Goal: Task Accomplishment & Management: Manage account settings

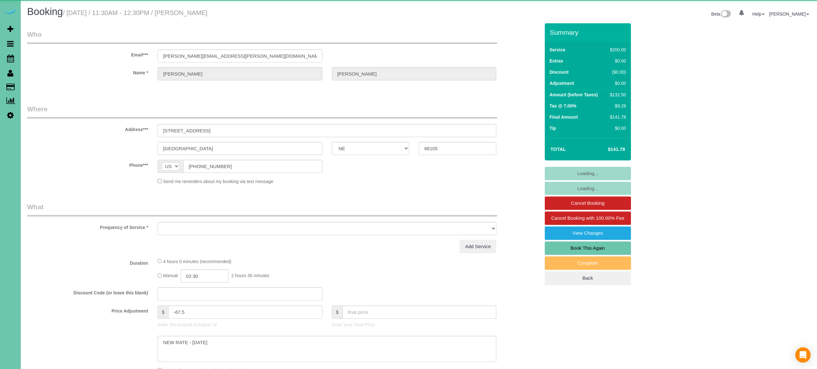
select select "NE"
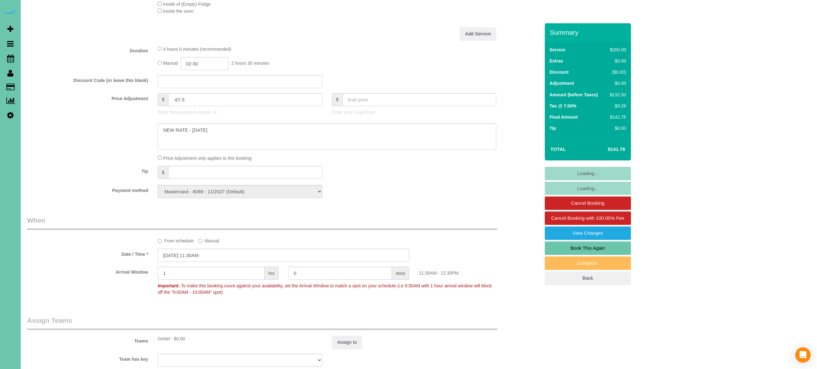
select select "object:917"
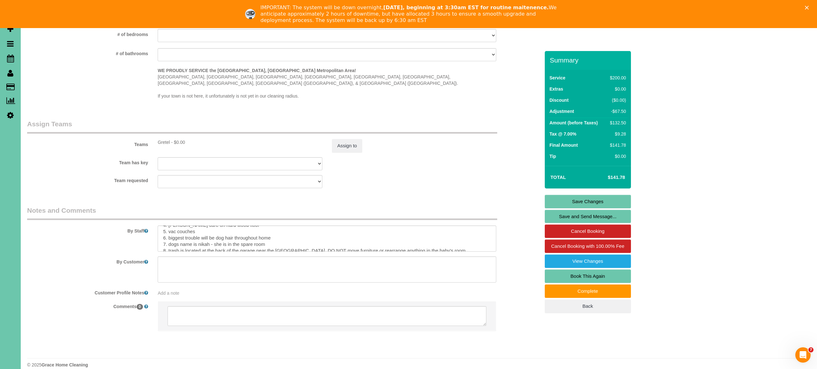
scroll to position [26, 0]
drag, startPoint x: 209, startPoint y: 236, endPoint x: 279, endPoint y: 238, distance: 70.3
click at [279, 238] on textarea at bounding box center [327, 239] width 339 height 26
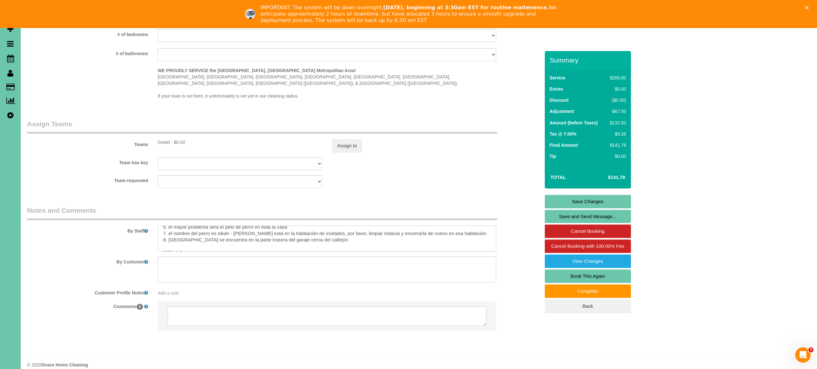
scroll to position [101, 0]
drag, startPoint x: 231, startPoint y: 232, endPoint x: 454, endPoint y: 229, distance: 223.1
click at [454, 229] on textarea at bounding box center [327, 239] width 339 height 26
type textarea "1. credit 2. Key#53 3. weekly recurring - main floor & upstairs (no basement or…"
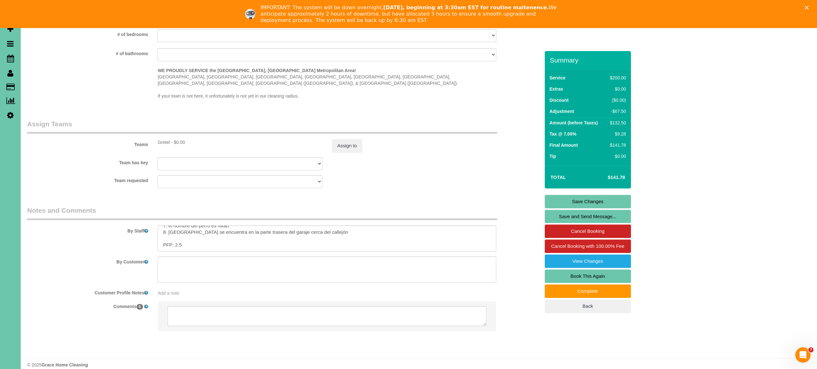
click at [595, 204] on link "Save Changes" at bounding box center [588, 201] width 86 height 13
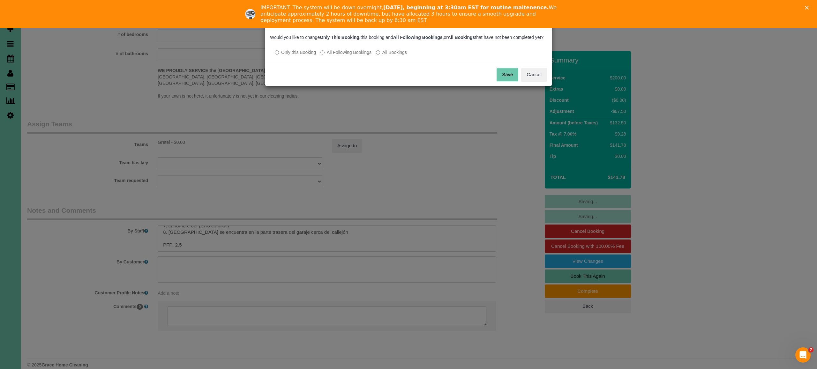
click at [515, 79] on button "Save" at bounding box center [508, 74] width 22 height 13
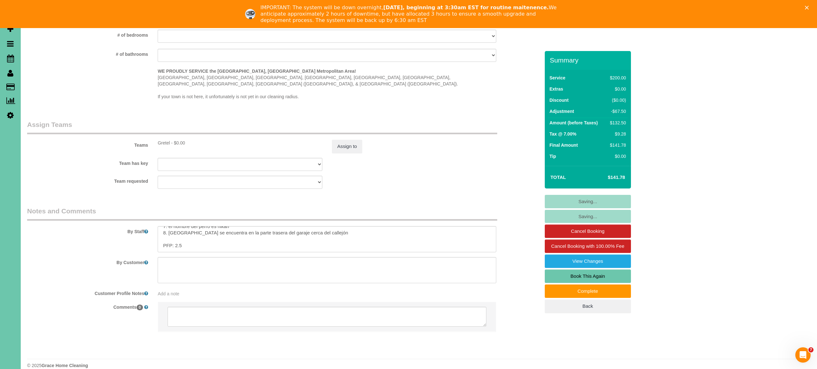
scroll to position [617, 0]
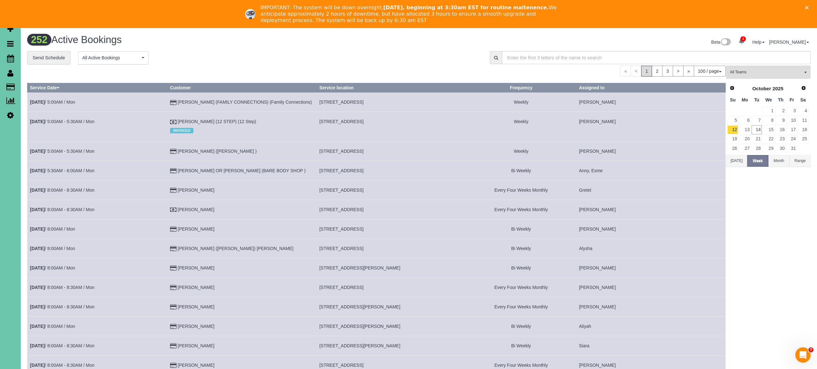
click at [807, 8] on icon "Close" at bounding box center [807, 8] width 4 height 4
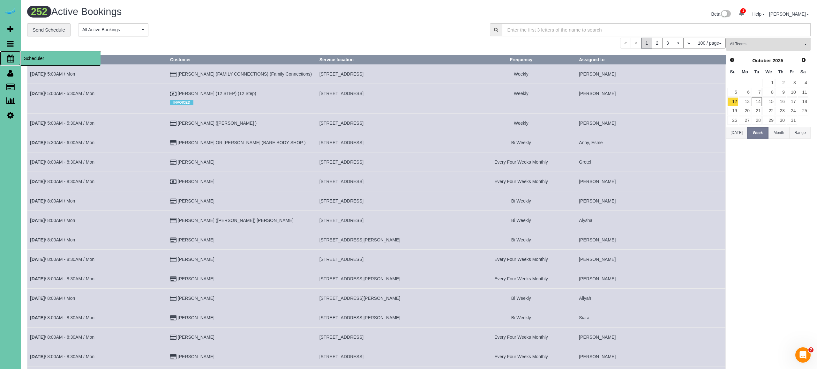
click at [12, 58] on icon at bounding box center [10, 59] width 7 height 8
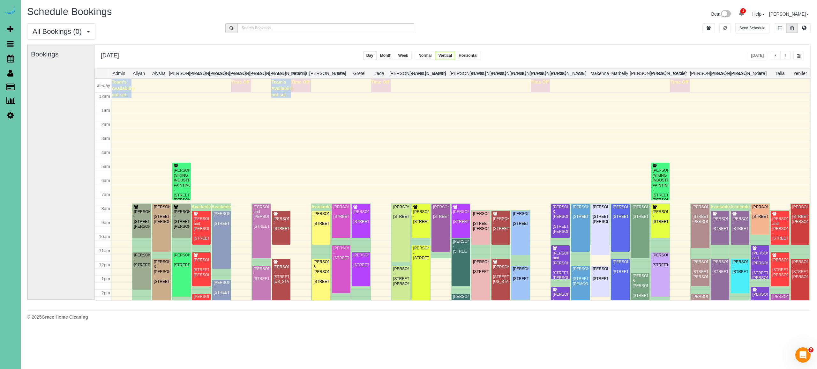
scroll to position [83, 0]
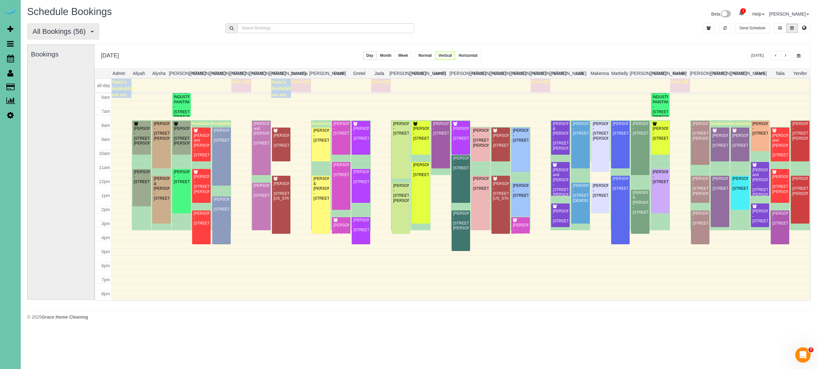
click at [85, 29] on span "All Bookings (56)" at bounding box center [61, 31] width 56 height 8
click at [71, 70] on link "New Customer Bookings" at bounding box center [61, 71] width 68 height 8
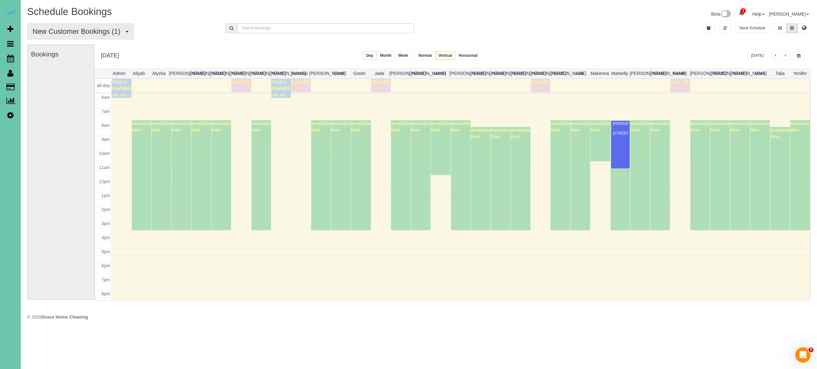
click at [94, 37] on button "New Customer Bookings (1)" at bounding box center [80, 31] width 107 height 16
click at [56, 46] on link "All Bookings" at bounding box center [61, 46] width 68 height 8
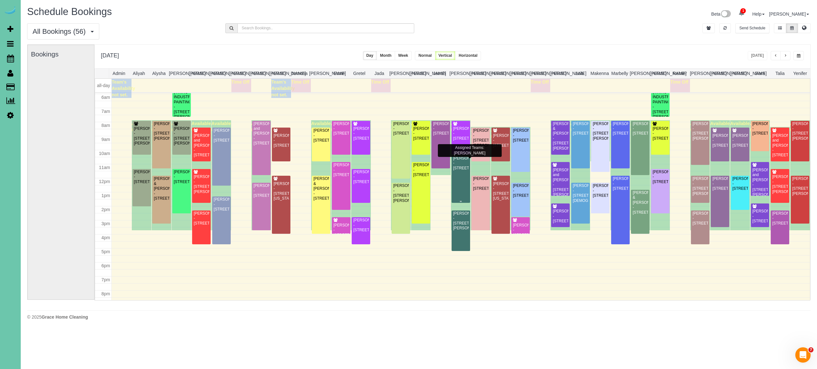
click at [457, 165] on div "Shannon Godsil - 12201 S 124 Ave, Papillion, NE 68046" at bounding box center [461, 163] width 16 height 15
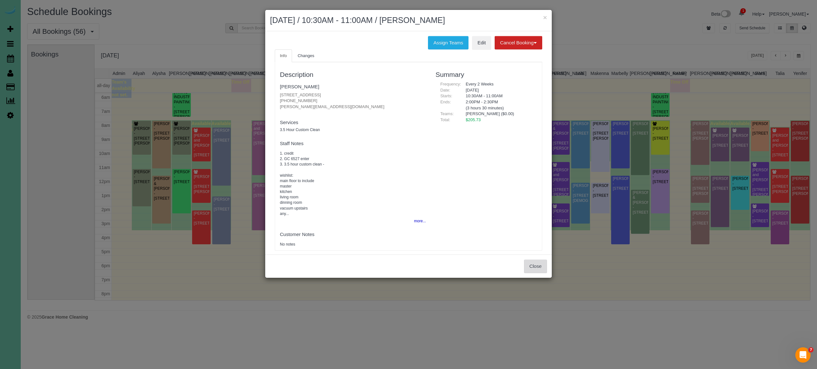
click at [546, 267] on button "Close" at bounding box center [535, 266] width 23 height 13
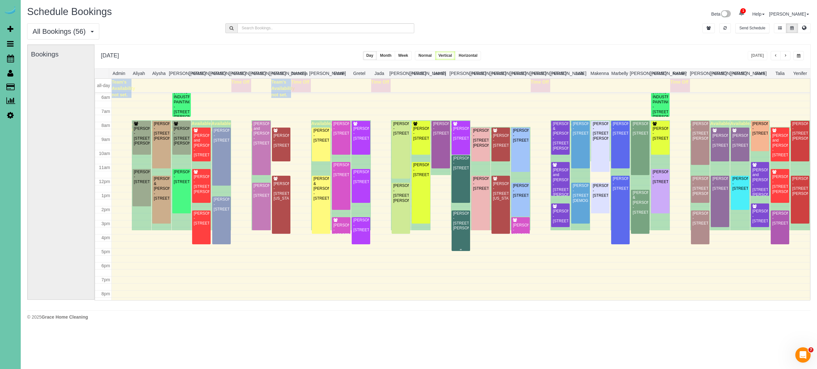
click at [461, 231] on div "Rob Klug - 2002 Geri Cir, Bellevue, NE 68147" at bounding box center [461, 221] width 16 height 20
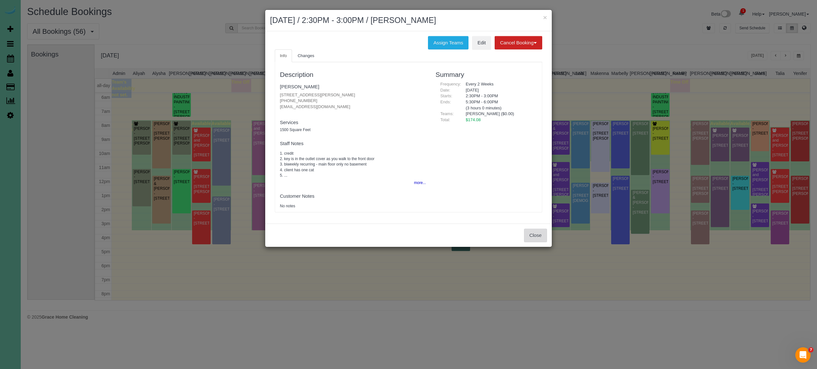
click at [537, 231] on button "Close" at bounding box center [535, 235] width 23 height 13
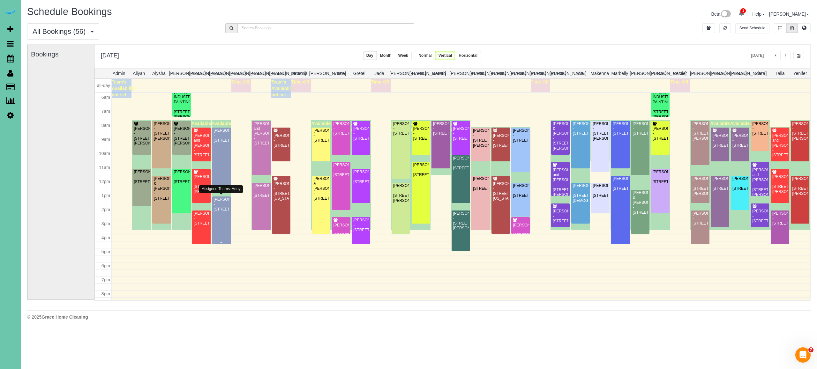
click at [224, 204] on div "Danielle Larison-Woodcock - 4523 S 202 Ave, Omaha, NE 68135" at bounding box center [222, 204] width 16 height 15
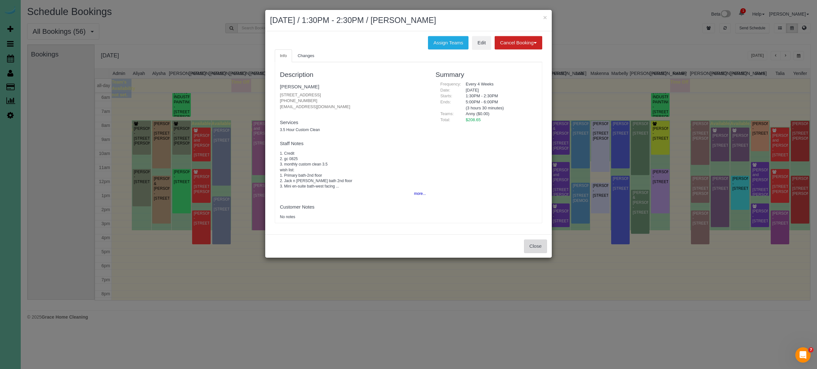
drag, startPoint x: 534, startPoint y: 243, endPoint x: 530, endPoint y: 237, distance: 7.0
click at [534, 242] on button "Close" at bounding box center [535, 246] width 23 height 13
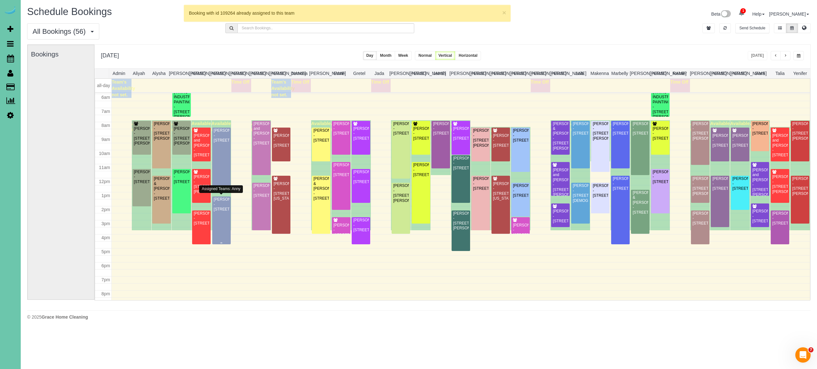
click at [222, 212] on div "Danielle Larison-Woodcock - 4523 S 202 Ave, Omaha, NE 68135" at bounding box center [222, 204] width 16 height 15
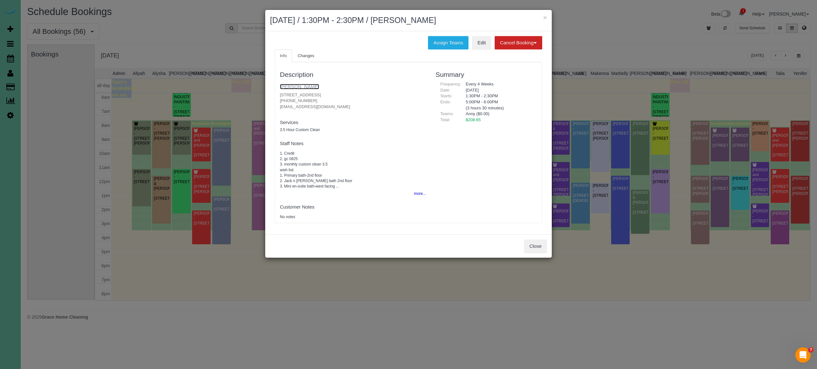
click at [318, 88] on link "Danielle Larison-Woodcock" at bounding box center [299, 86] width 39 height 5
click at [414, 194] on button "more..." at bounding box center [418, 193] width 16 height 9
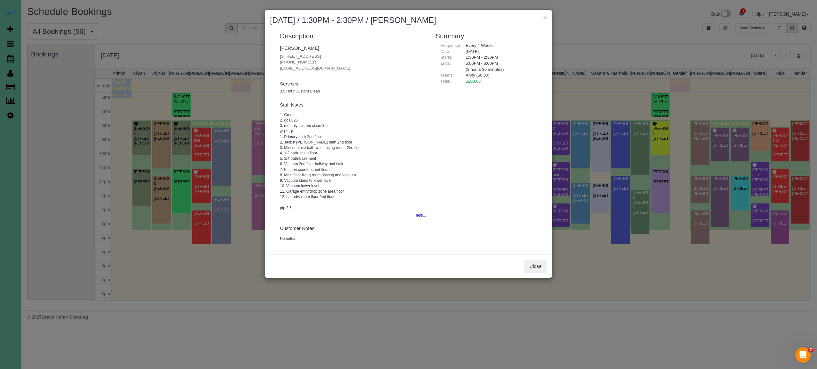
scroll to position [39, 0]
click at [284, 109] on fieldset "Staff Notes 1. Credit 2. gc 0825 3. monthly custom clean 3.5 wish list: 1. Prim…" at bounding box center [353, 159] width 146 height 121
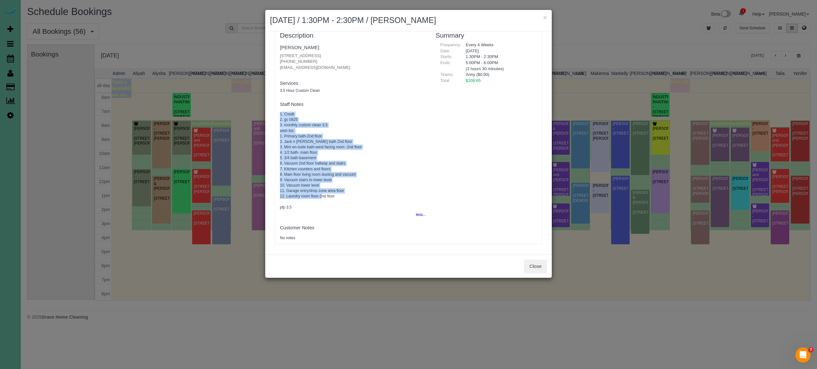
drag, startPoint x: 277, startPoint y: 115, endPoint x: 364, endPoint y: 198, distance: 120.1
click at [367, 198] on div "Description Danielle Larison-Woodcock 4523 S 202 Ave, Omaha, NE 68135 (402) 679…" at bounding box center [353, 133] width 156 height 215
copy pre "1. Credit 2. gc 0825 3. monthly custom clean 3.5 wish list: 1. Primary bath-2nd…"
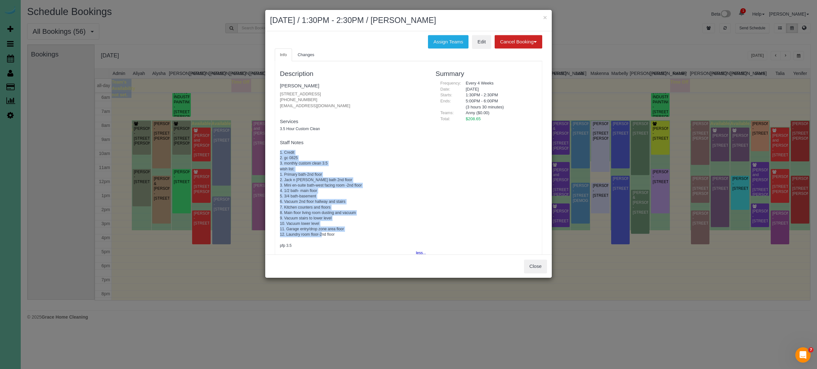
scroll to position [0, 0]
click at [476, 42] on link "Edit" at bounding box center [481, 42] width 19 height 13
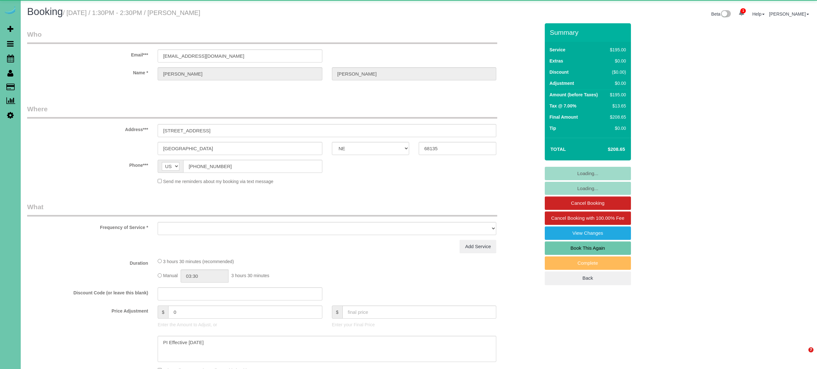
select select "NE"
select select "object:630"
select select "string:fspay-20ad6ed9-2fbc-4744-8ff1-1a877b8c259e"
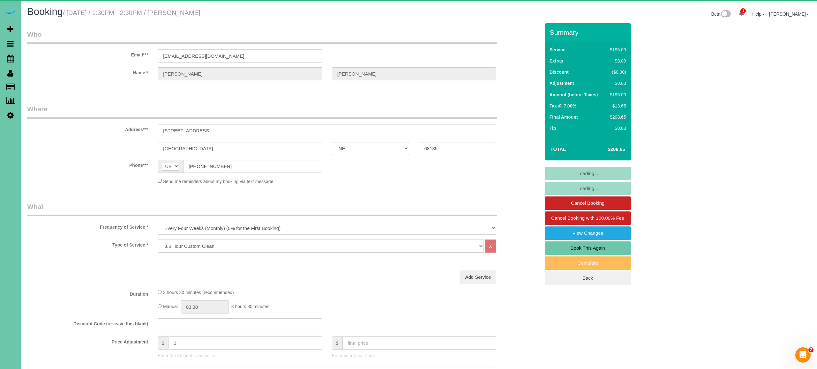
select select "object:903"
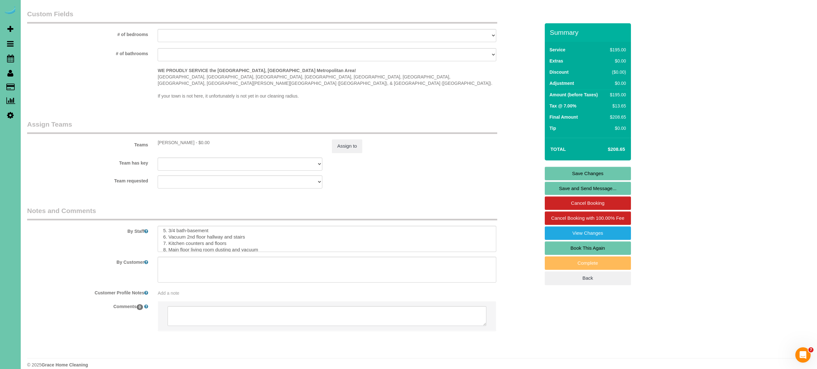
scroll to position [95, 0]
drag, startPoint x: 251, startPoint y: 234, endPoint x: 297, endPoint y: 233, distance: 46.6
click at [251, 234] on textarea at bounding box center [327, 239] width 339 height 26
paste textarea "1. Crédito 2. gc 0825 3. Limpieza personalizada mensual 3.5 Lista de deseos: 1.…"
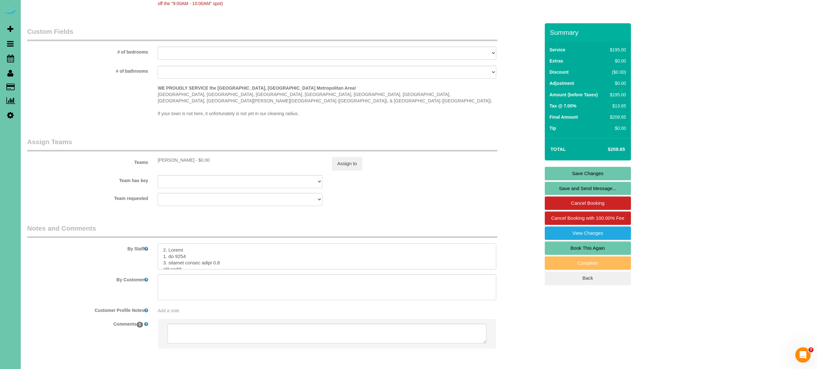
scroll to position [543, 0]
type textarea "1. Credit 2. gc 0825 3. monthly custom clean 3.5 wish list: 1. Primary bath-2nd…"
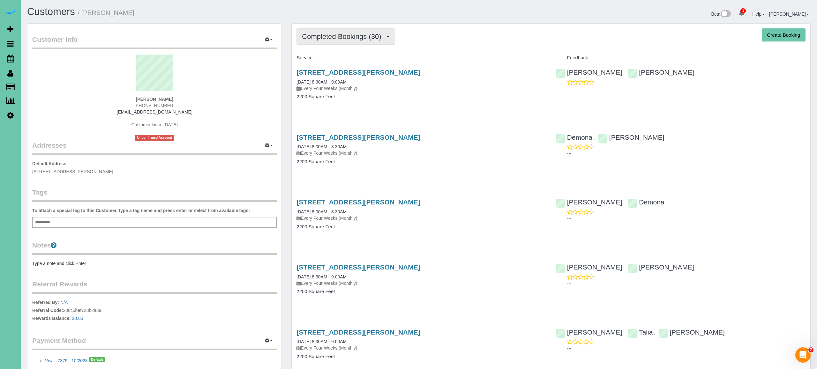
click at [372, 29] on button "Completed Bookings (30)" at bounding box center [346, 36] width 98 height 16
click at [352, 62] on link "Upcoming Bookings (15)" at bounding box center [331, 60] width 69 height 8
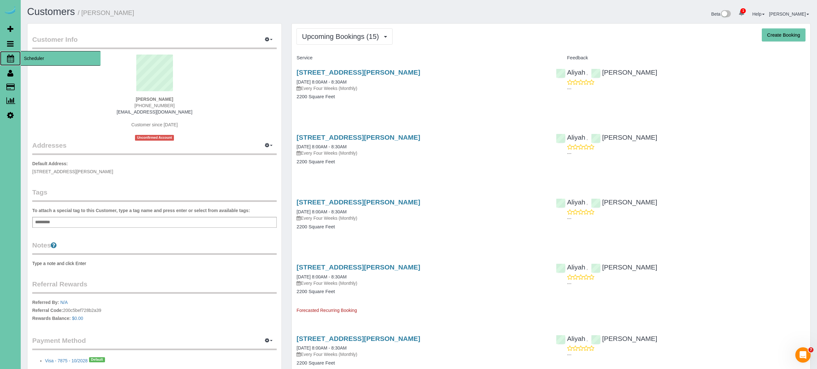
click at [13, 57] on icon at bounding box center [10, 59] width 7 height 8
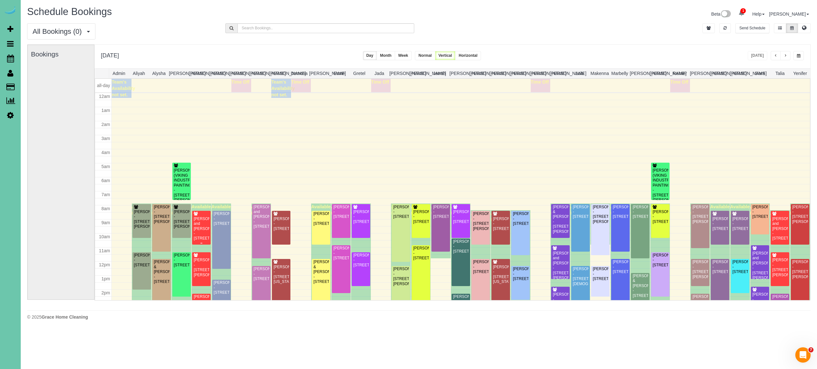
scroll to position [83, 0]
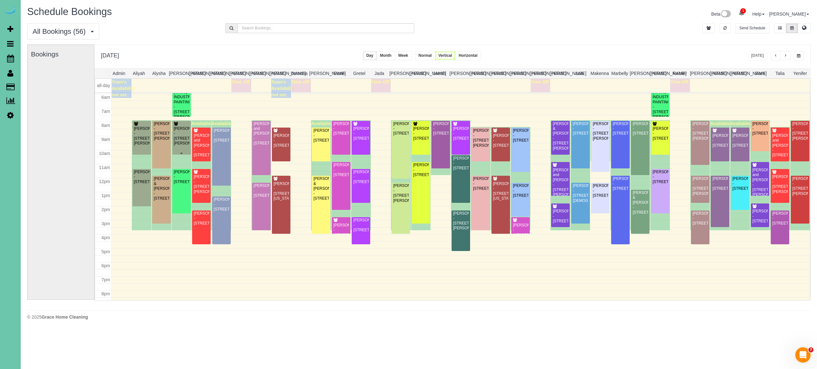
click at [180, 146] on div "Jordan Banks - 5704 Seward St, Omaha, NE 68104" at bounding box center [182, 136] width 16 height 20
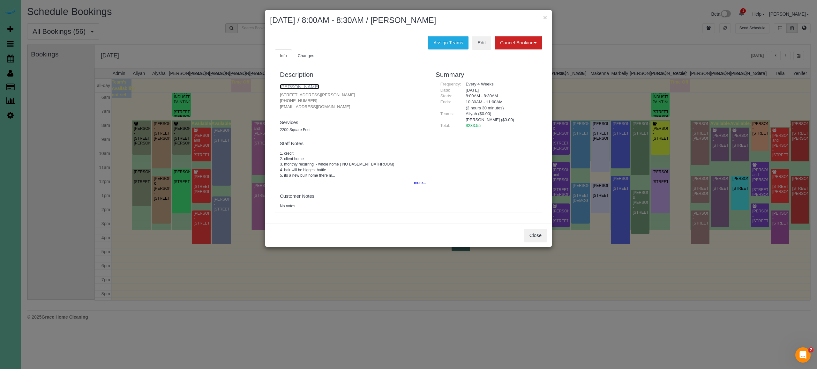
click at [290, 85] on link "Jordan Banks" at bounding box center [299, 86] width 39 height 5
click at [542, 231] on button "Close" at bounding box center [535, 235] width 23 height 13
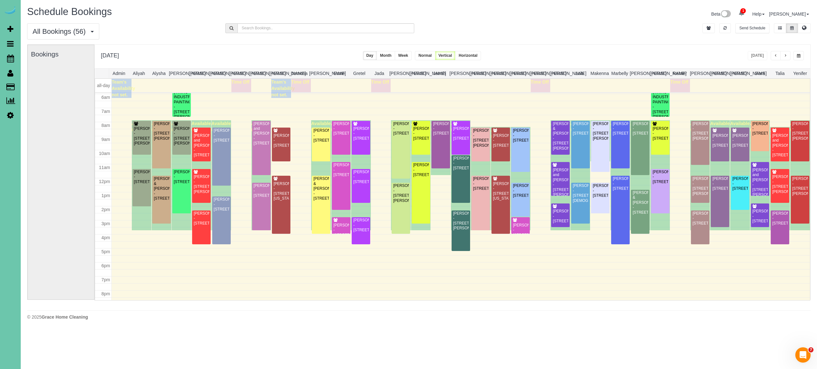
click at [802, 56] on button "button" at bounding box center [798, 55] width 11 height 9
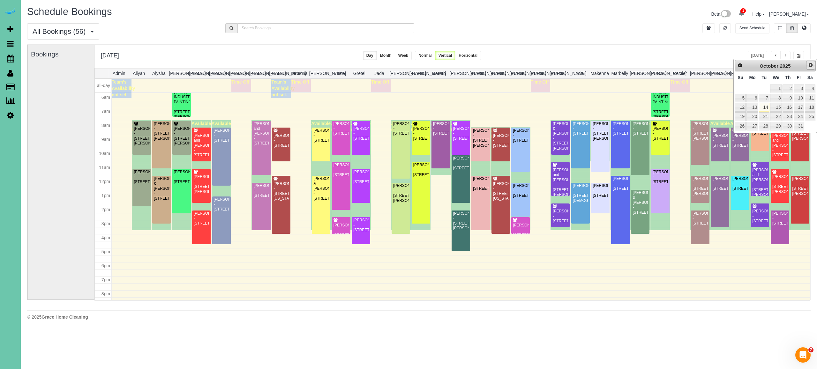
click at [815, 64] on link "Next" at bounding box center [810, 65] width 9 height 9
click at [768, 107] on link "11" at bounding box center [764, 107] width 10 height 9
type input "**********"
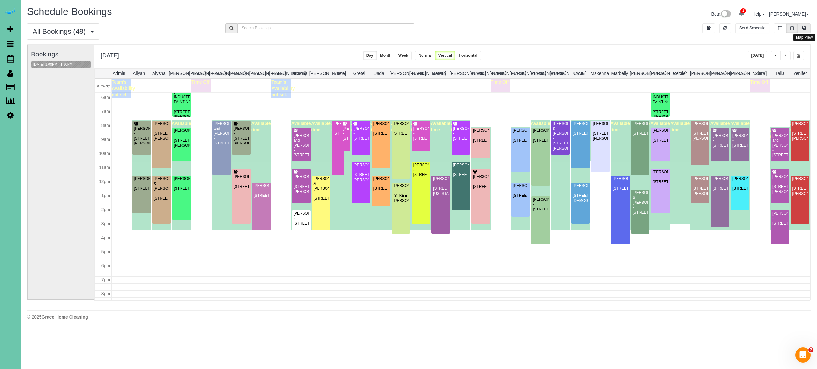
click at [805, 28] on icon at bounding box center [804, 28] width 4 height 4
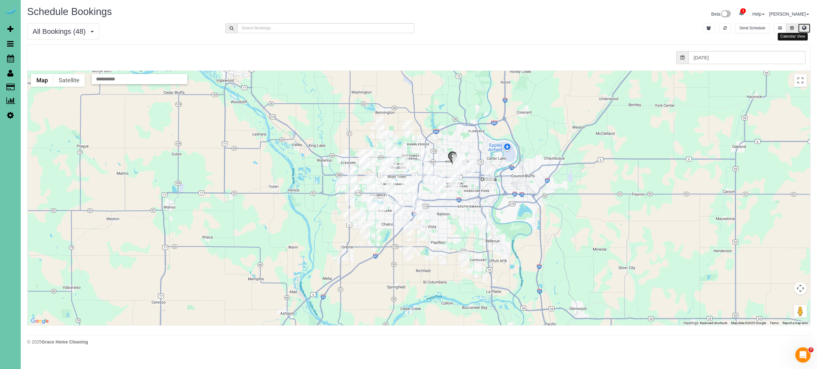
click at [792, 25] on button at bounding box center [792, 28] width 12 height 10
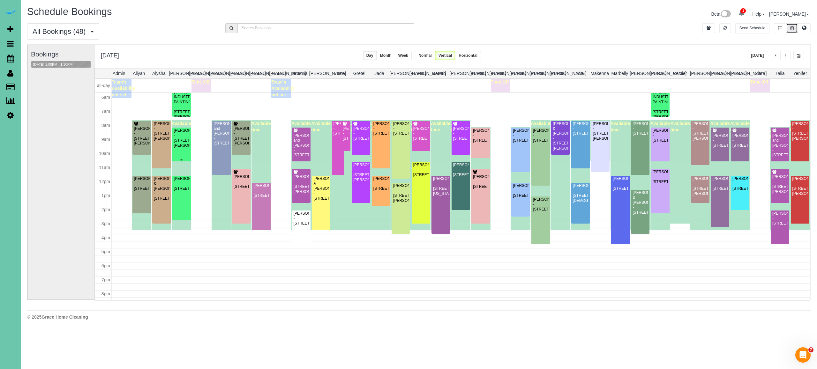
click at [180, 139] on div "Ryan Ledden - 19907 Marinda St, Omaha, NE 68130" at bounding box center [182, 138] width 16 height 20
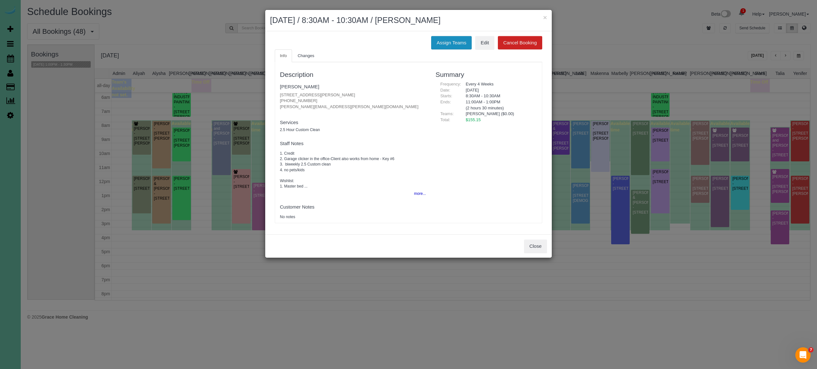
click at [454, 46] on button "Assign Teams" at bounding box center [451, 42] width 41 height 13
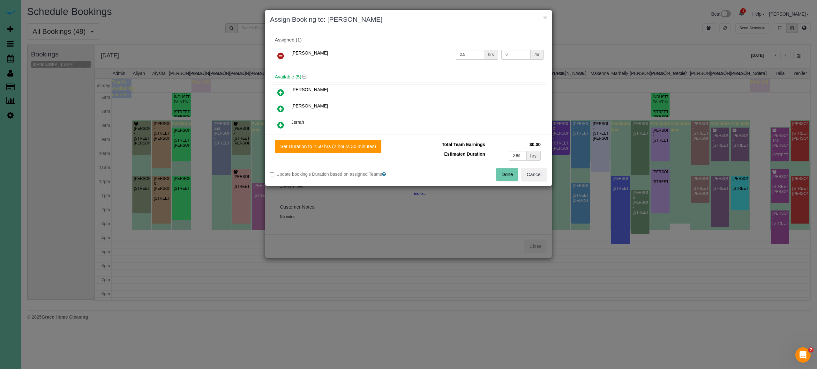
click at [458, 39] on div "Assigned (1)" at bounding box center [408, 39] width 267 height 5
click at [281, 54] on icon at bounding box center [280, 56] width 7 height 8
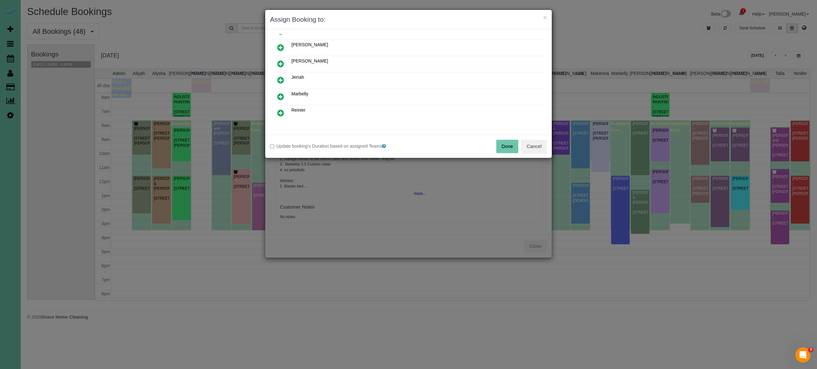
scroll to position [61, 0]
click at [313, 119] on icon at bounding box center [313, 121] width 4 height 5
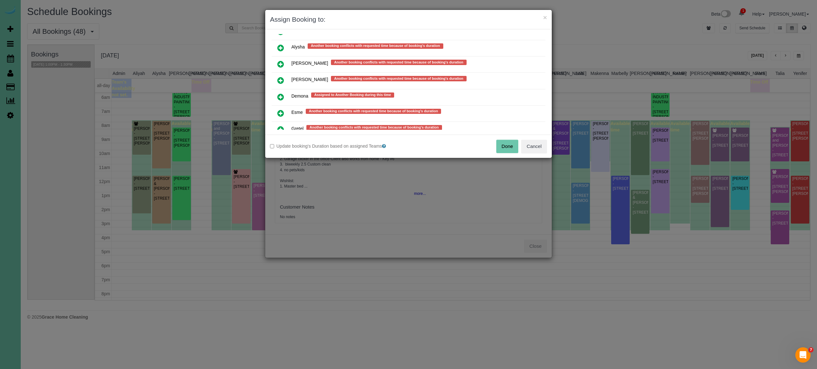
scroll to position [265, 0]
click at [280, 76] on icon at bounding box center [280, 80] width 7 height 8
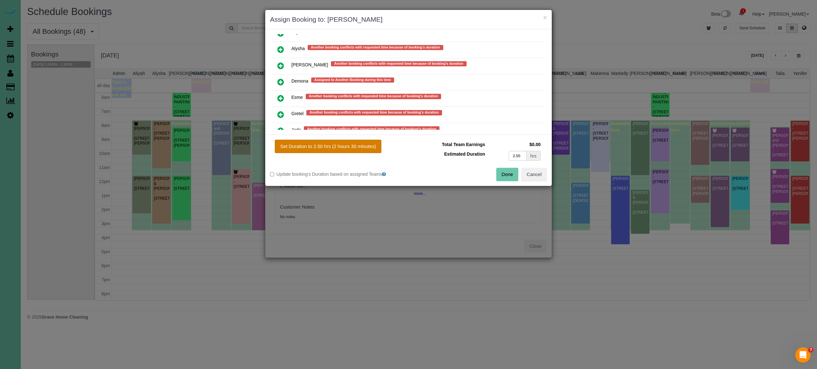
click at [345, 146] on button "Set Duration to 2.50 hrs (2 hours 30 minutes)" at bounding box center [328, 146] width 107 height 13
type input "2.50"
click at [512, 176] on button "Done" at bounding box center [507, 174] width 22 height 13
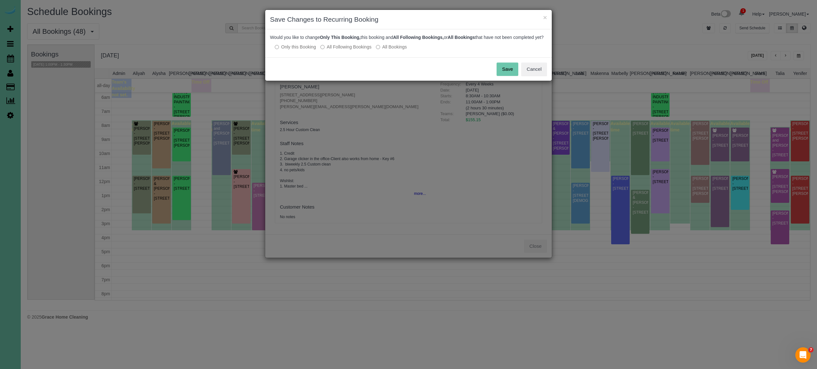
click at [503, 73] on button "Save" at bounding box center [508, 69] width 22 height 13
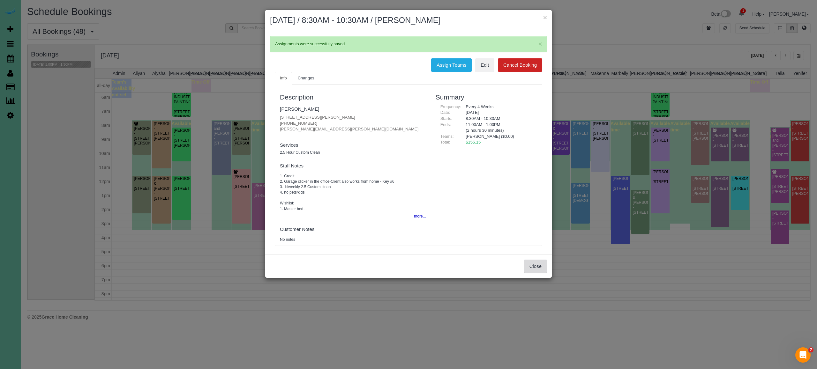
click at [539, 269] on button "Close" at bounding box center [535, 266] width 23 height 13
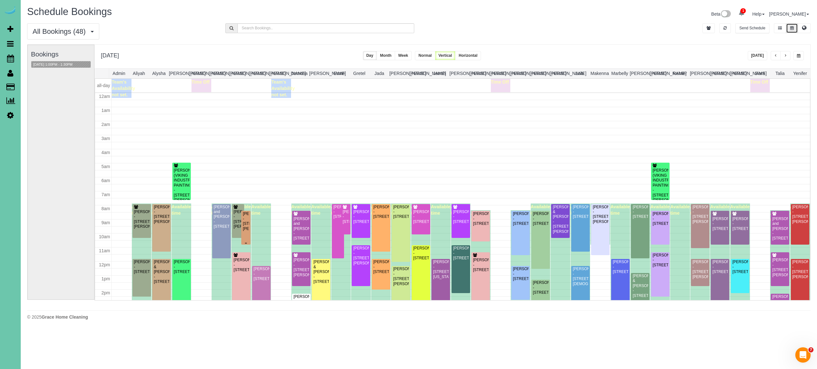
scroll to position [83, 0]
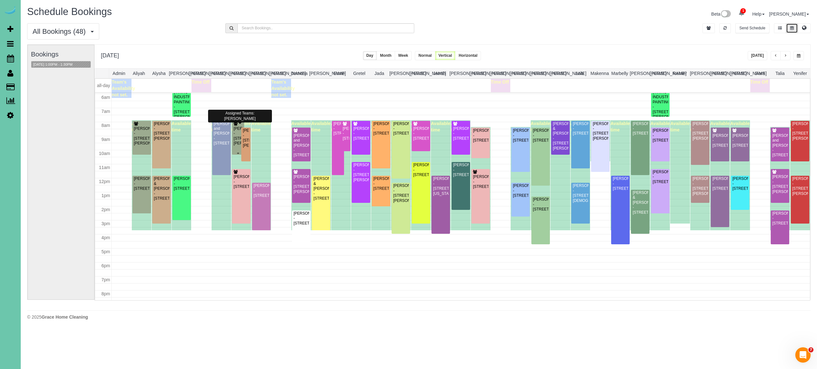
click at [238, 137] on div "Jordan Banks - 5704 Seward St, Omaha, NE 68104" at bounding box center [238, 136] width 10 height 20
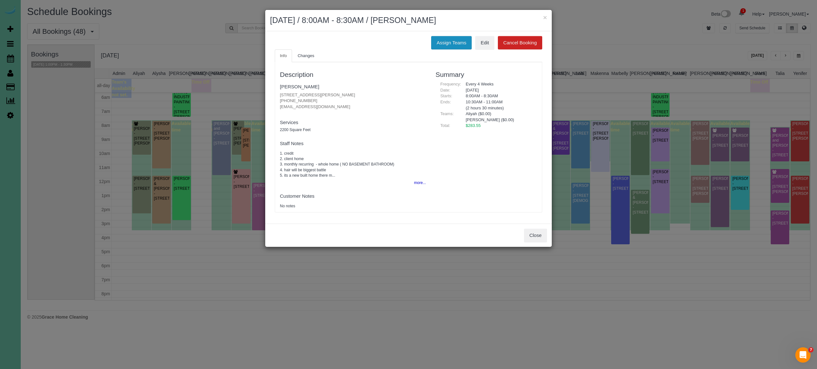
click at [459, 40] on button "Assign Teams" at bounding box center [451, 42] width 41 height 13
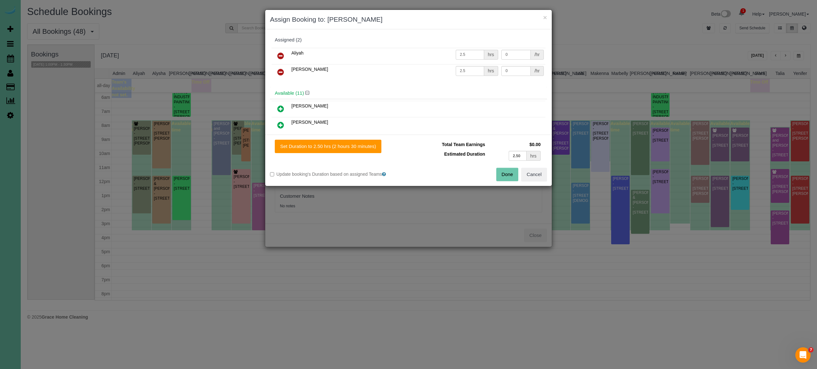
click at [282, 70] on icon at bounding box center [280, 72] width 7 height 8
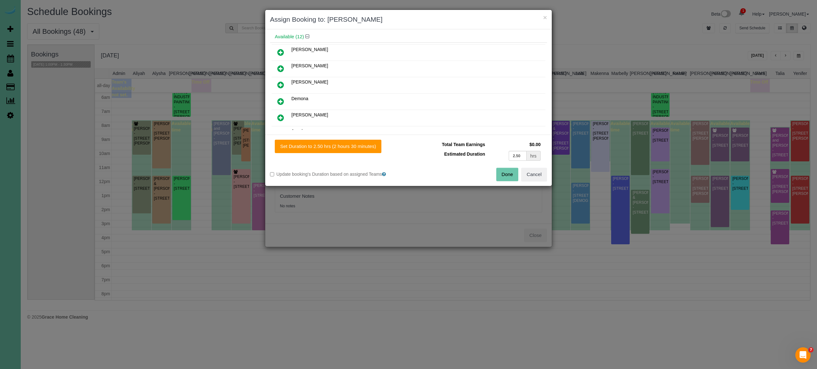
scroll to position [37, 0]
click at [282, 56] on icon at bounding box center [280, 56] width 7 height 8
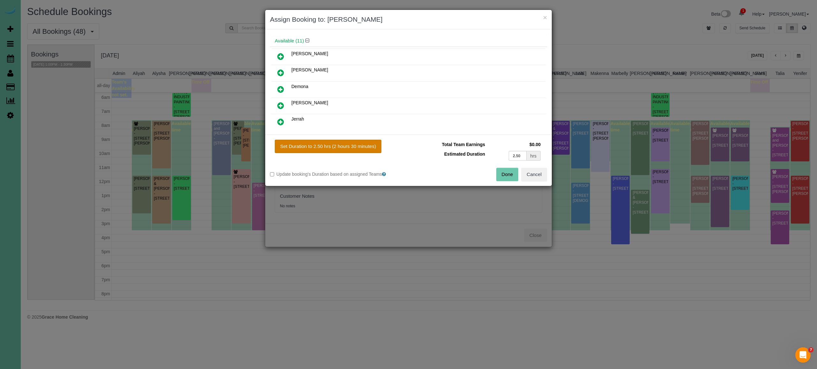
click at [343, 147] on button "Set Duration to 2.50 hrs (2 hours 30 minutes)" at bounding box center [328, 146] width 107 height 13
type input "2.50"
click at [506, 173] on button "Done" at bounding box center [507, 174] width 22 height 13
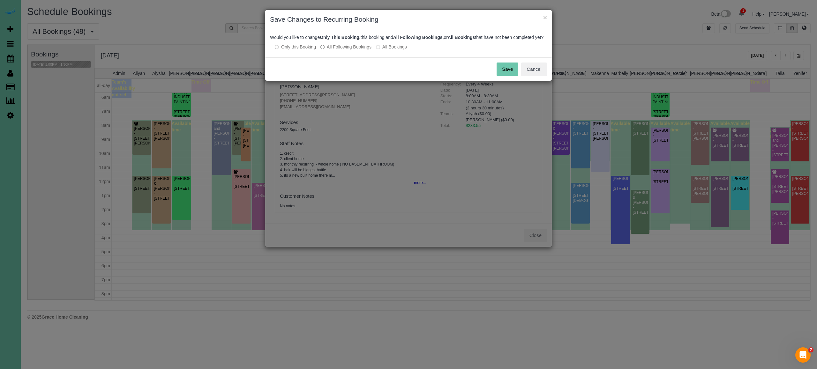
click at [511, 72] on button "Save" at bounding box center [508, 69] width 22 height 13
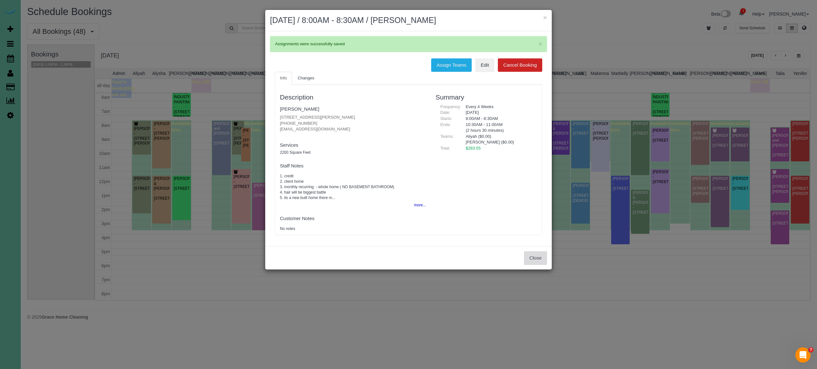
click at [537, 258] on button "Close" at bounding box center [535, 258] width 23 height 13
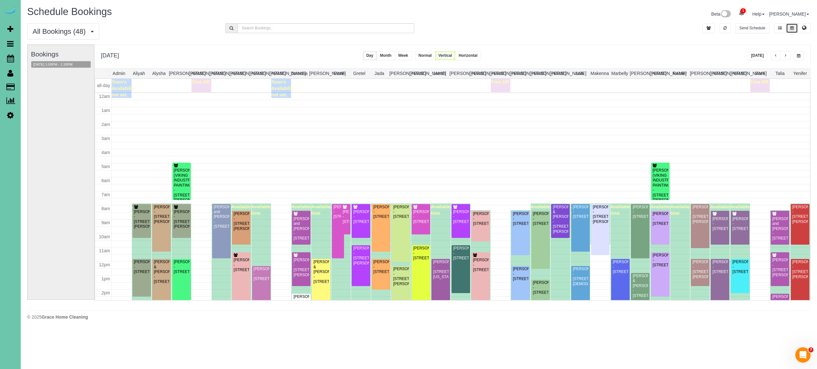
scroll to position [83, 0]
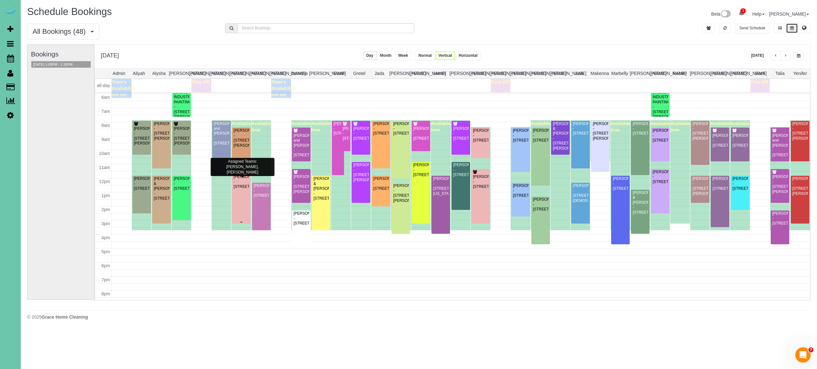
click at [243, 188] on div "Blake Uhlenhake - 9915 S 181st Street, Omaha, NE 68136" at bounding box center [241, 182] width 16 height 15
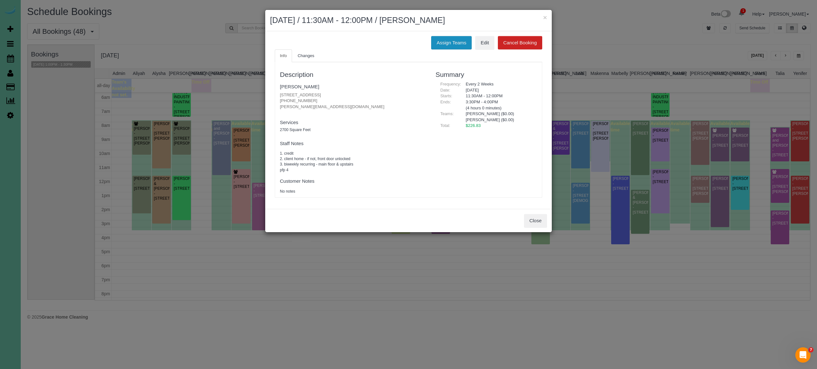
click at [450, 40] on button "Assign Teams" at bounding box center [451, 42] width 41 height 13
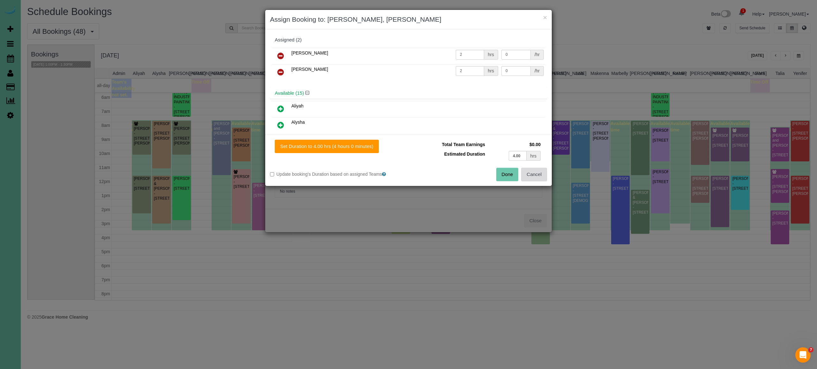
click at [534, 178] on button "Cancel" at bounding box center [534, 174] width 26 height 13
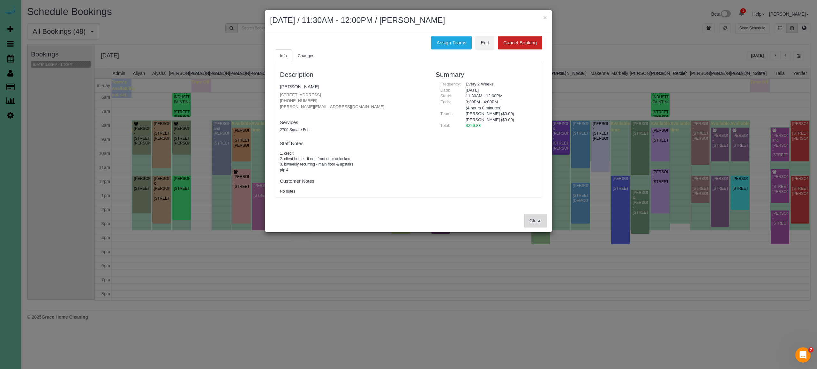
click at [546, 220] on button "Close" at bounding box center [535, 220] width 23 height 13
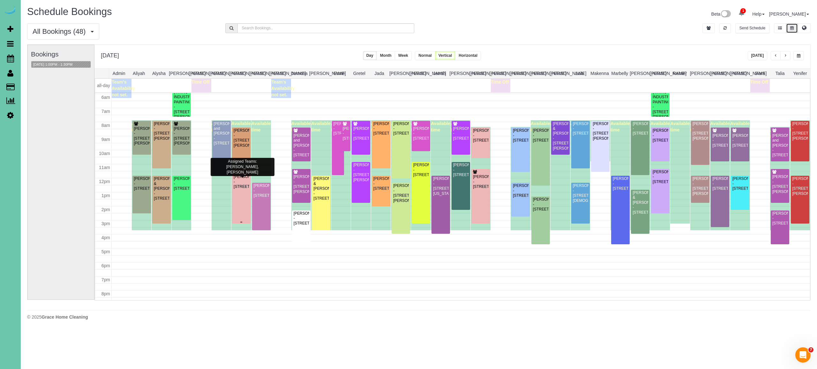
click at [235, 189] on div "Blake Uhlenhake - 9915 S 181st Street, Omaha, NE 68136" at bounding box center [241, 182] width 16 height 15
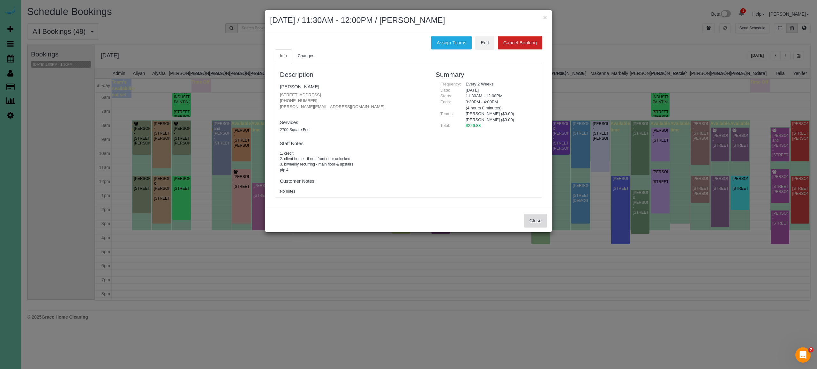
click at [539, 218] on button "Close" at bounding box center [535, 220] width 23 height 13
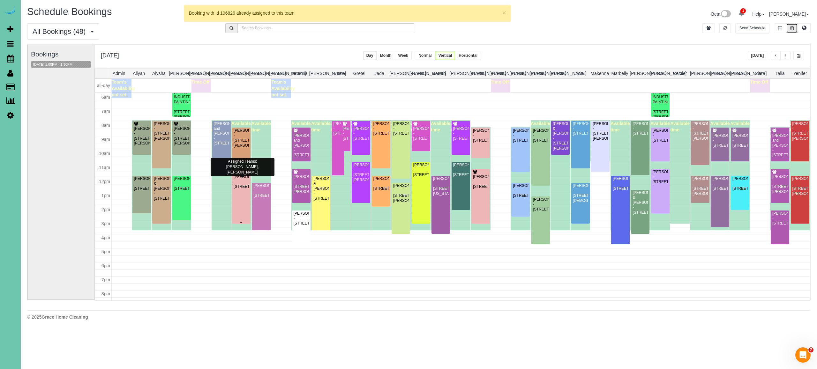
click at [244, 178] on div "Blake Uhlenhake - 9915 S 181st Street, Omaha, NE 68136" at bounding box center [241, 182] width 16 height 15
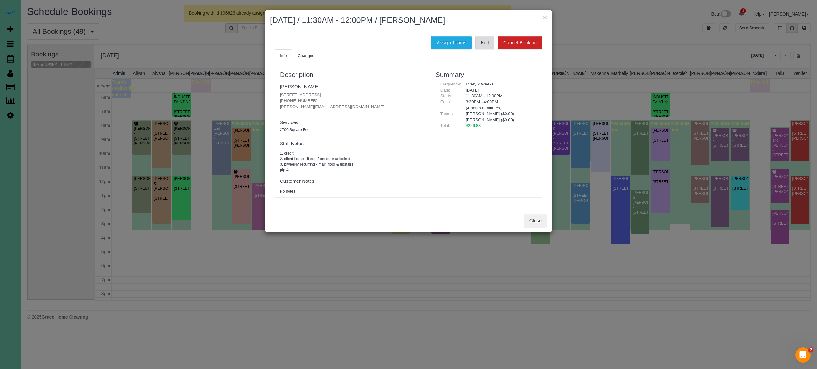
click at [488, 43] on link "Edit" at bounding box center [484, 42] width 19 height 13
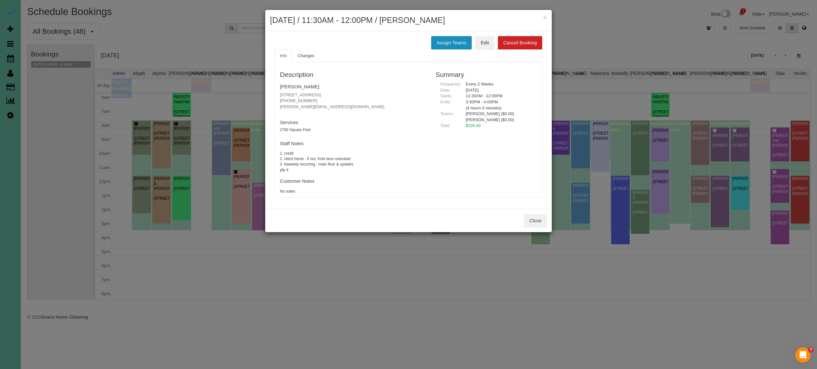
click at [462, 43] on button "Assign Teams" at bounding box center [451, 42] width 41 height 13
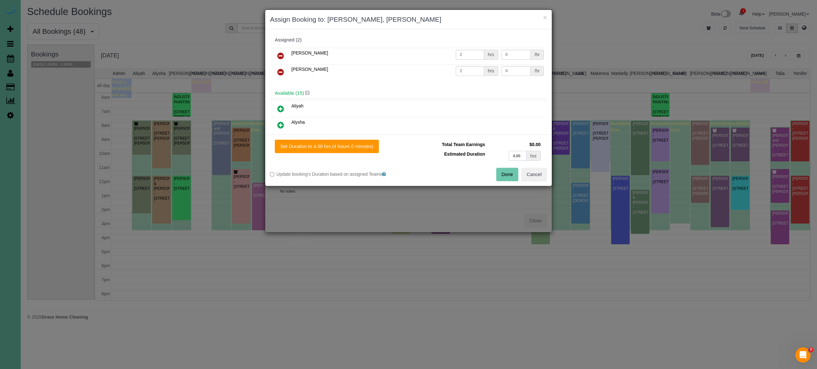
drag, startPoint x: 515, startPoint y: 155, endPoint x: 603, endPoint y: 181, distance: 91.2
click at [515, 155] on input "4.00" at bounding box center [518, 156] width 18 height 10
type input "2.00"
click at [507, 172] on button "Done" at bounding box center [507, 174] width 22 height 13
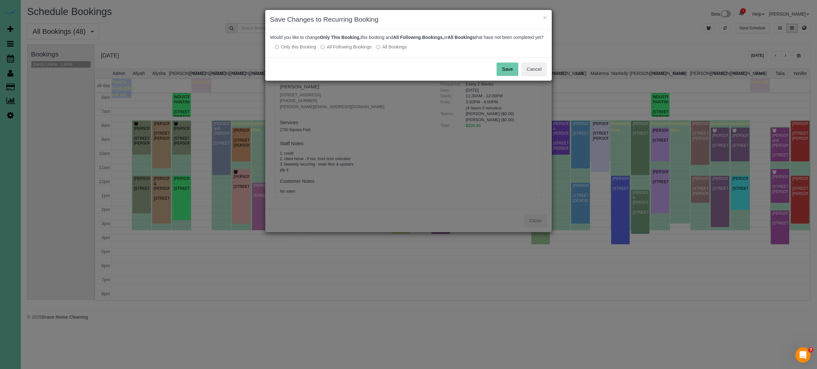
click at [325, 50] on label "All Following Bookings" at bounding box center [345, 47] width 51 height 6
click at [509, 73] on button "Save" at bounding box center [508, 69] width 22 height 13
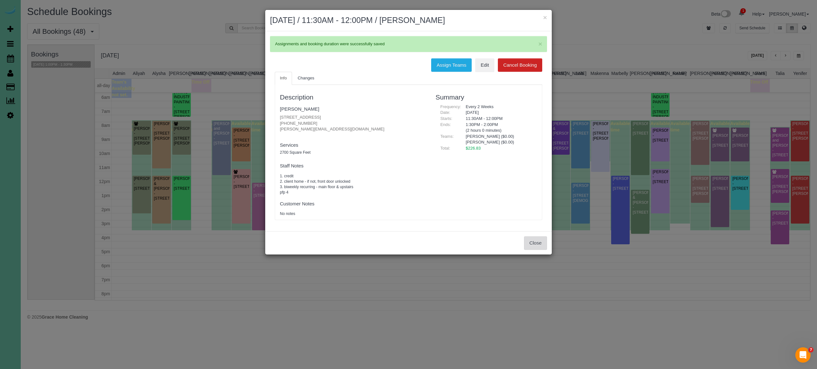
click at [532, 241] on button "Close" at bounding box center [535, 243] width 23 height 13
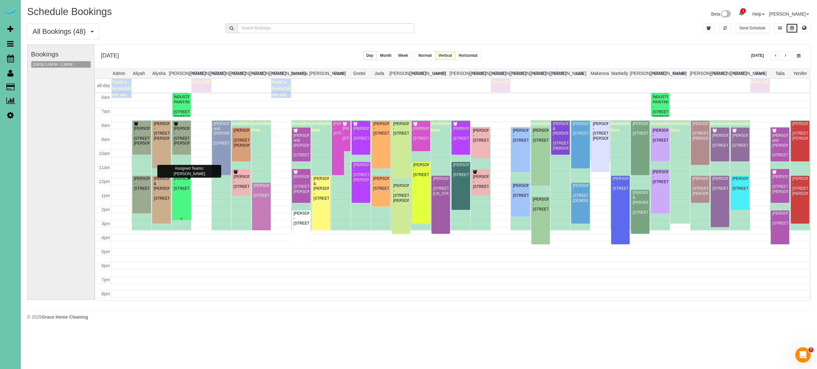
click at [178, 182] on div "Jamison Linscott - 316 North 41st Street, Omaha, NE 68131" at bounding box center [182, 184] width 16 height 15
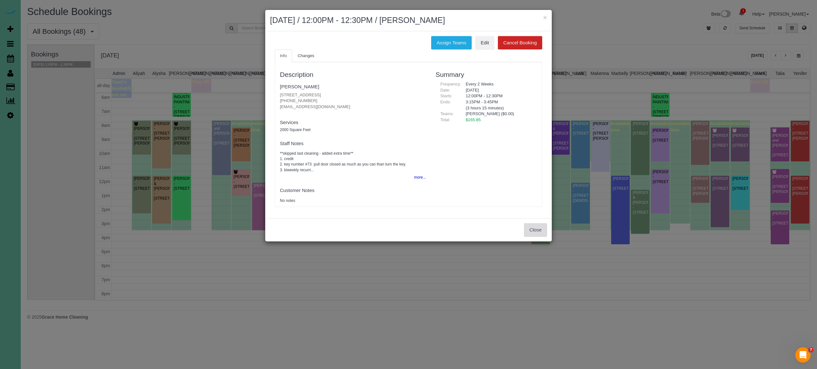
click at [537, 227] on button "Close" at bounding box center [535, 229] width 23 height 13
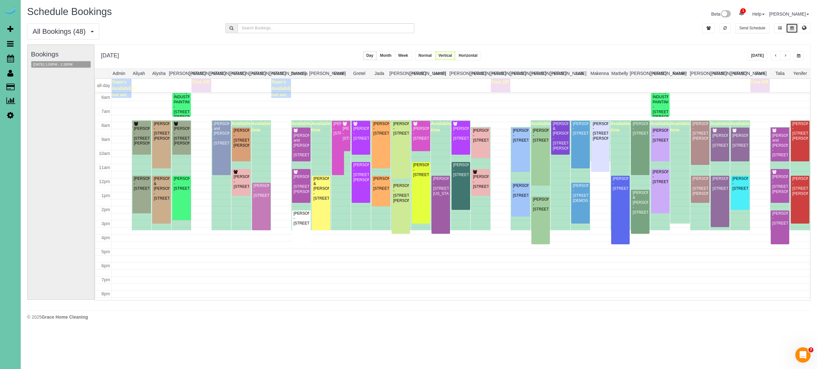
click at [758, 55] on button "Today" at bounding box center [758, 55] width 20 height 9
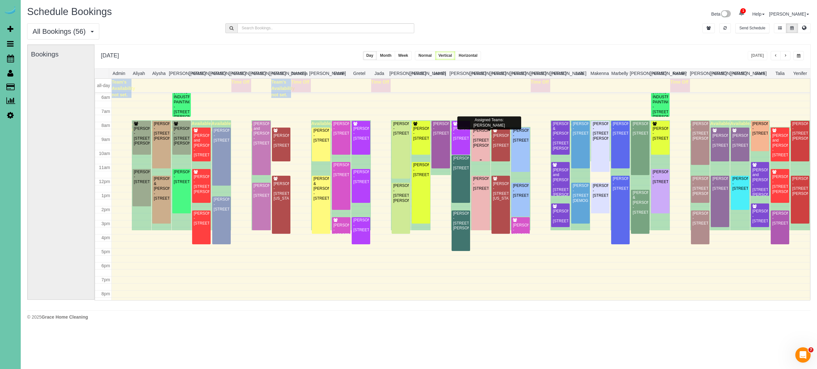
click at [479, 137] on div "Ryan Ledden - 19907 Marinda St, Omaha, NE 68130" at bounding box center [481, 138] width 16 height 20
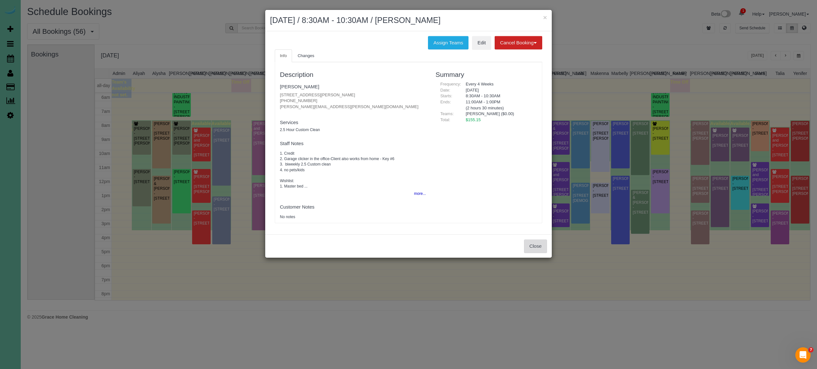
click at [535, 242] on button "Close" at bounding box center [535, 246] width 23 height 13
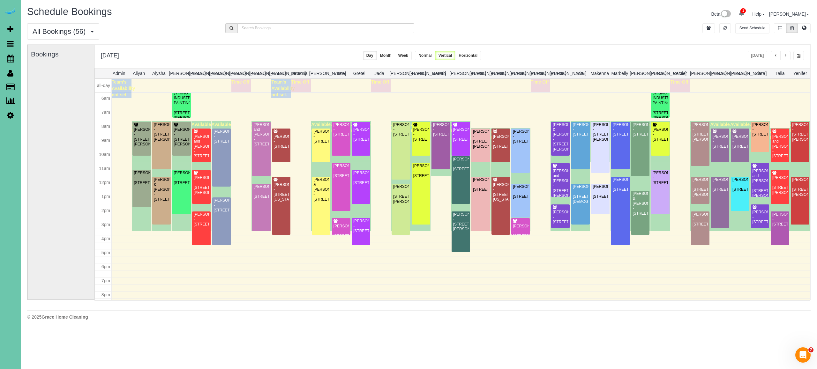
scroll to position [85, 0]
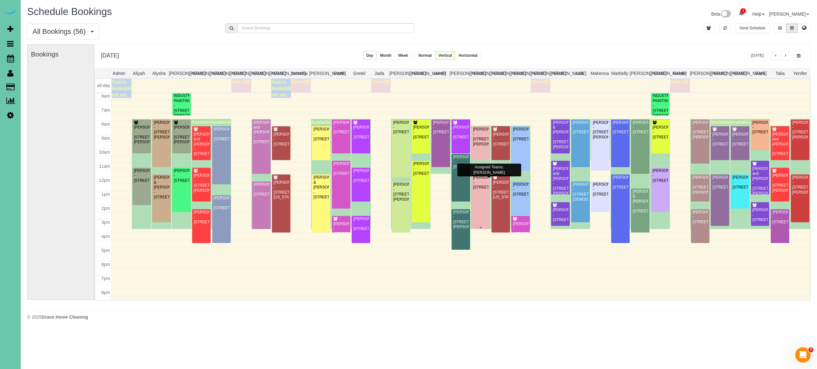
click at [482, 190] on div "Blake Uhlenhake - 9915 S 181st Street, Omaha, NE 68136" at bounding box center [481, 182] width 16 height 15
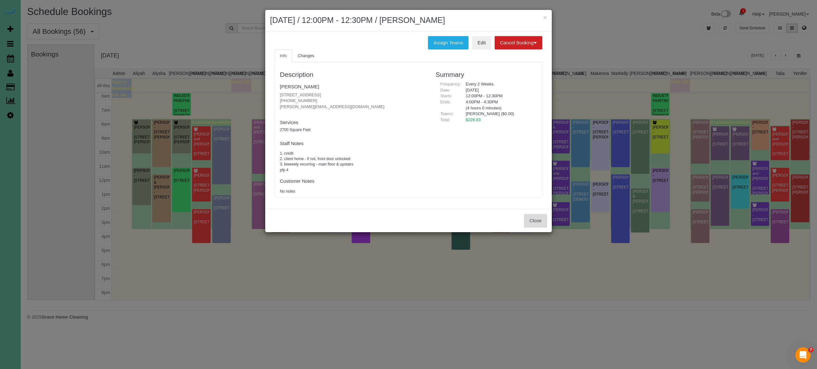
click at [533, 214] on button "Close" at bounding box center [535, 220] width 23 height 13
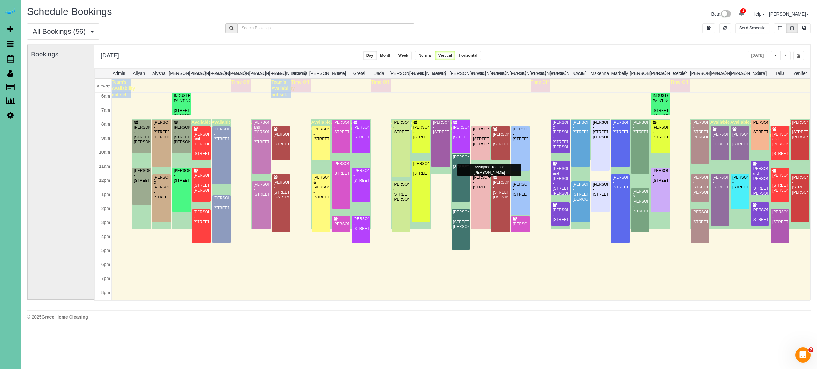
click at [481, 190] on div "Blake Uhlenhake - 9915 S 181st Street, Omaha, NE 68136" at bounding box center [481, 182] width 16 height 15
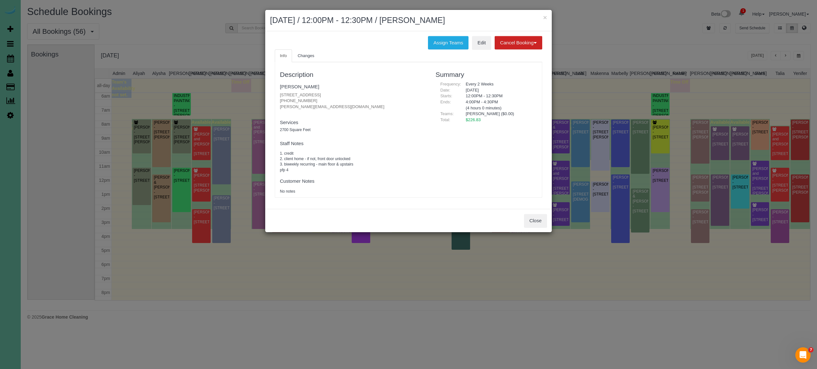
drag, startPoint x: 450, startPoint y: 238, endPoint x: 449, endPoint y: 243, distance: 4.6
click at [450, 241] on div "× October 14, 2025 / 12:00PM - 12:30PM / Blake Uhlenhake Assign Teams Edit Canc…" at bounding box center [408, 184] width 817 height 369
click at [530, 218] on button "Close" at bounding box center [535, 220] width 23 height 13
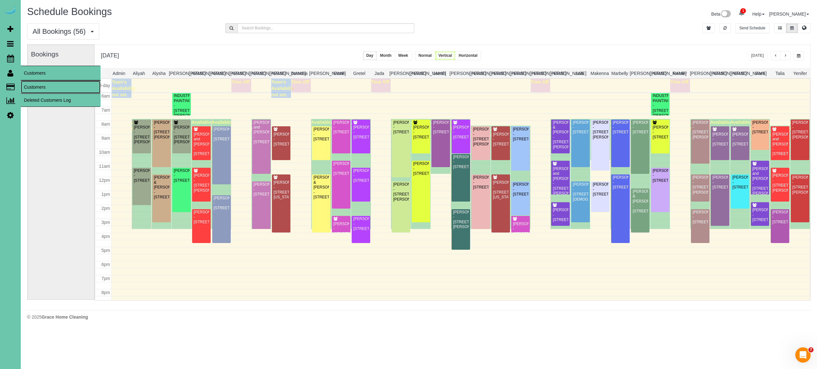
click at [27, 87] on link "Customers" at bounding box center [61, 87] width 80 height 13
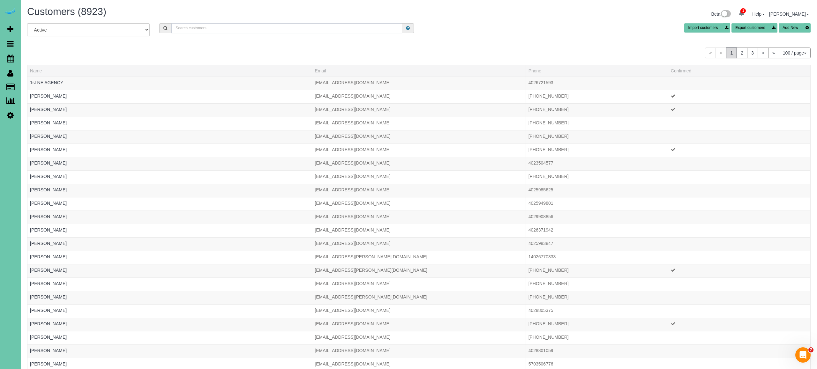
click at [243, 31] on input "text" at bounding box center [286, 28] width 231 height 10
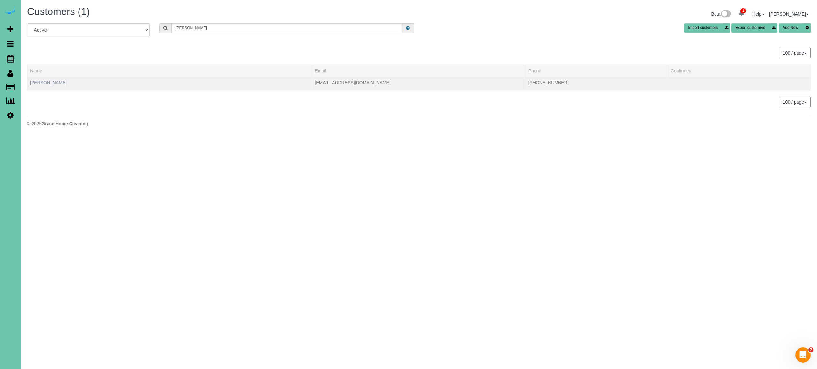
type input "audra rodgers"
drag, startPoint x: 57, startPoint y: 80, endPoint x: 54, endPoint y: 83, distance: 3.8
click at [57, 80] on link "Audra Rodgers" at bounding box center [48, 82] width 37 height 5
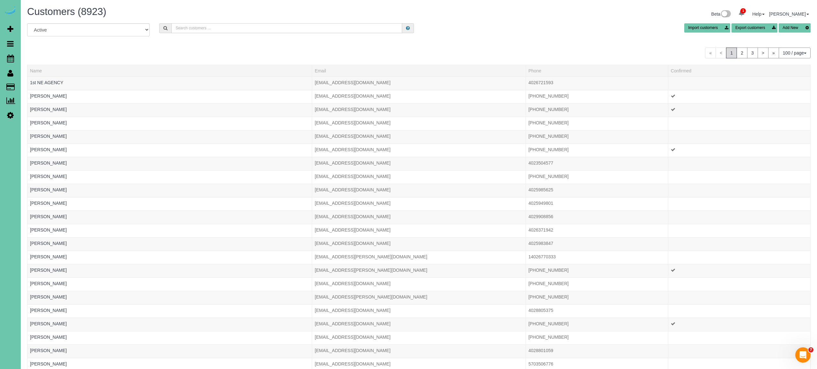
click at [188, 24] on input "text" at bounding box center [286, 28] width 231 height 10
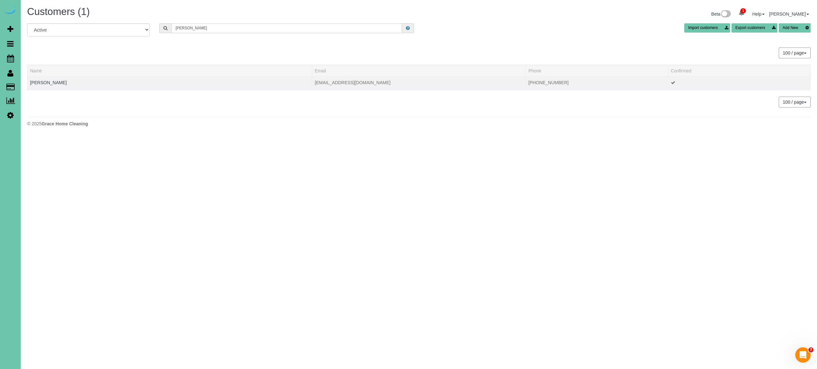
type input "jamal hannon"
click at [47, 79] on td "Jamal Hannon" at bounding box center [169, 83] width 285 height 13
click at [47, 82] on link "Jamal Hannon" at bounding box center [48, 82] width 37 height 5
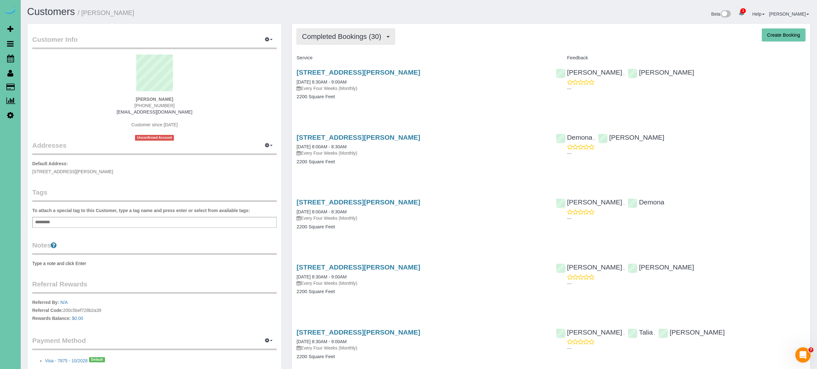
click at [352, 39] on span "Completed Bookings (30)" at bounding box center [343, 37] width 82 height 8
click at [347, 58] on link "Upcoming Bookings (15)" at bounding box center [331, 60] width 69 height 8
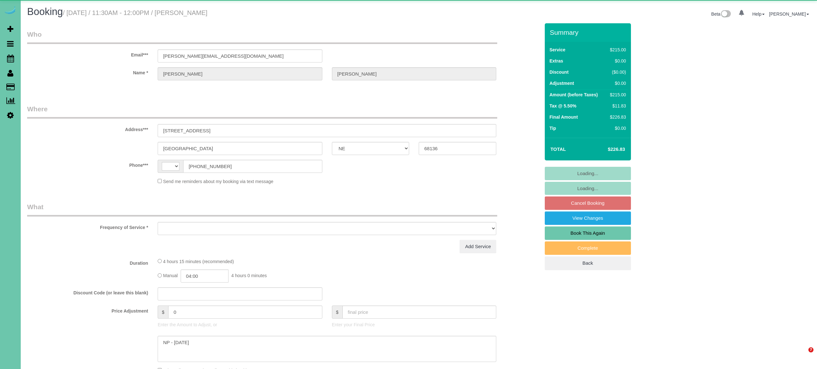
select select "NE"
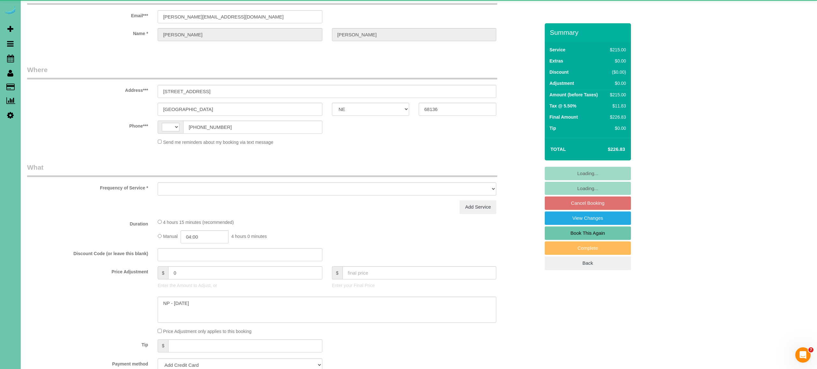
select select "string:[GEOGRAPHIC_DATA]"
select select "object:383"
select select "string:fspay-cff51d0d-70ae-434e-886e-3e42dc605218"
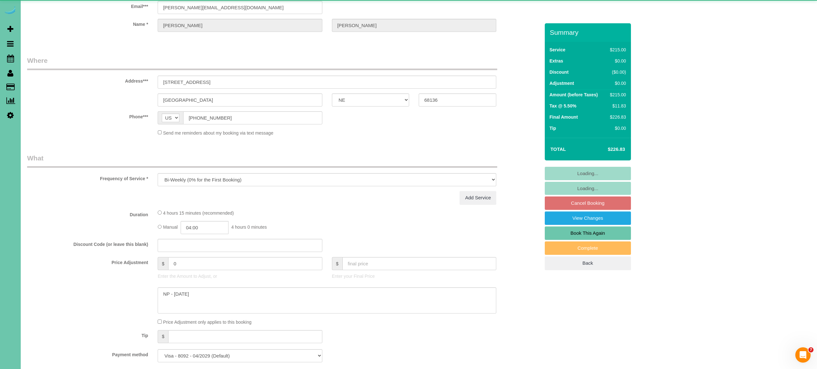
select select "number:37"
select select "number:43"
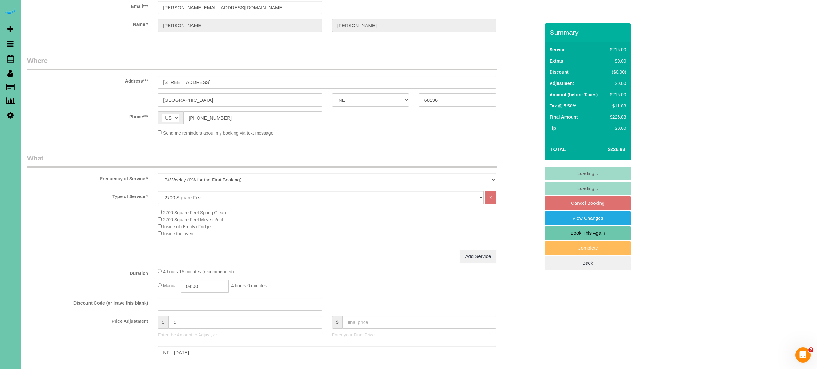
scroll to position [49, 0]
select select "object:916"
